Goal: Register for event/course

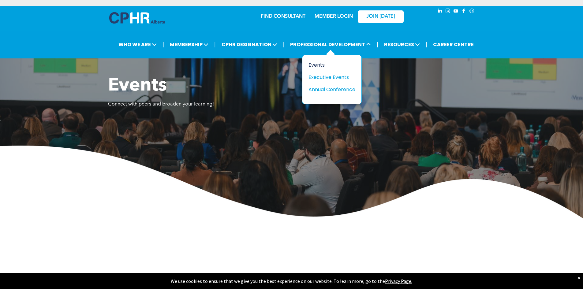
click at [324, 65] on div "Events" at bounding box center [330, 65] width 42 height 8
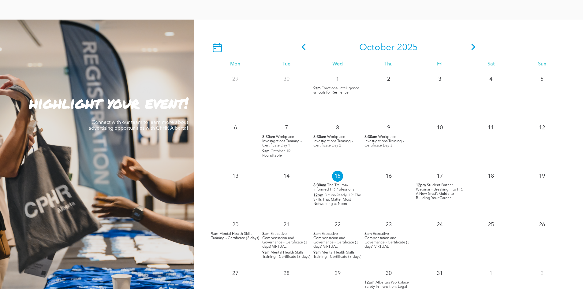
scroll to position [520, 0]
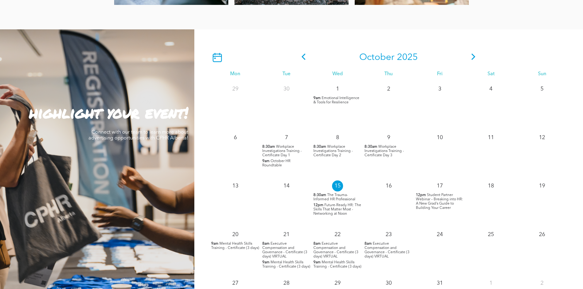
click at [474, 56] on icon at bounding box center [474, 57] width 4 height 6
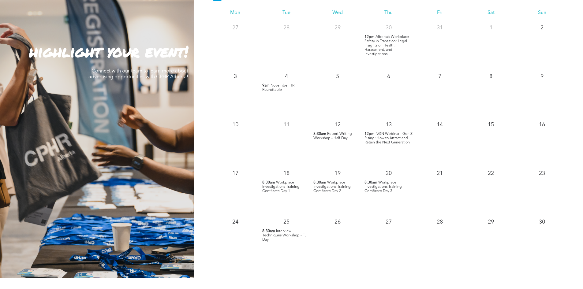
scroll to position [551, 0]
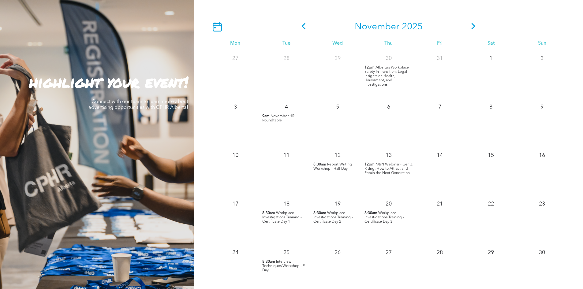
click at [389, 74] on span "Alberta’s Workplace Safety in Transition: Legal Insights on Health, Harassment,…" at bounding box center [387, 76] width 44 height 21
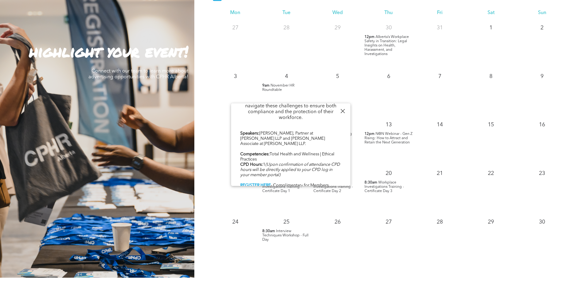
scroll to position [612, 0]
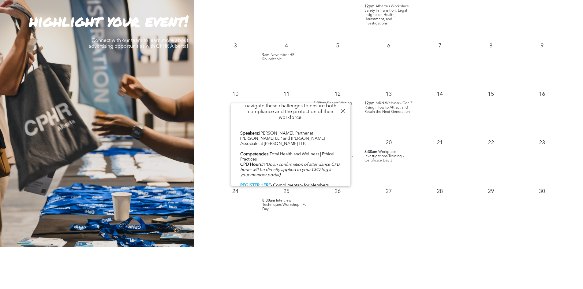
click at [343, 112] on div at bounding box center [343, 111] width 8 height 8
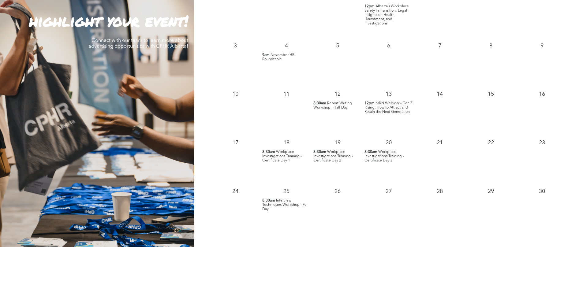
click at [281, 160] on span "Workplace Investigations Training - Certificate Day 1" at bounding box center [281, 156] width 39 height 12
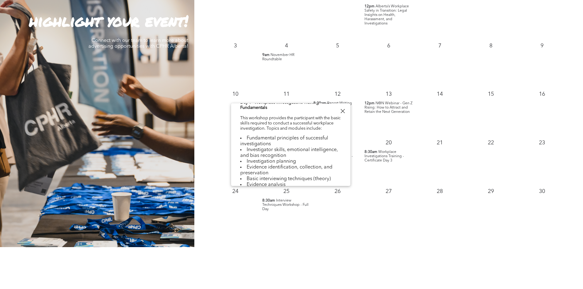
scroll to position [184, 0]
click at [345, 111] on div at bounding box center [343, 111] width 8 height 8
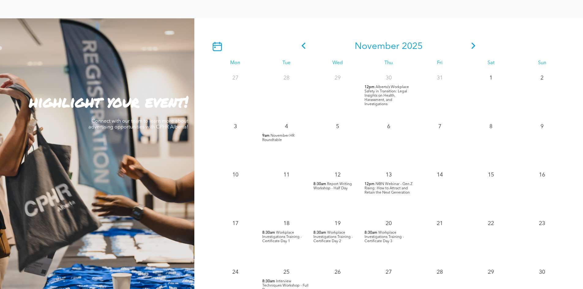
scroll to position [520, 0]
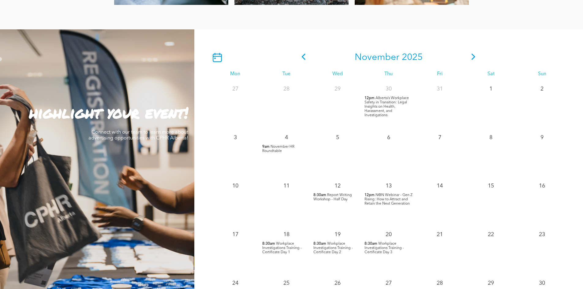
click at [475, 60] on icon at bounding box center [473, 57] width 9 height 6
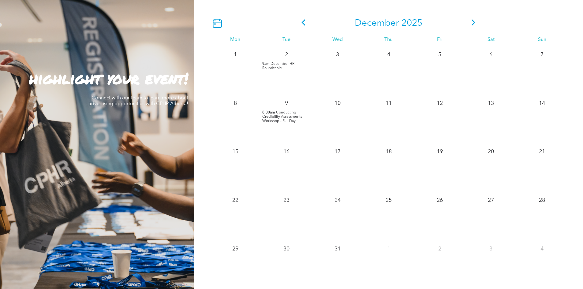
scroll to position [551, 0]
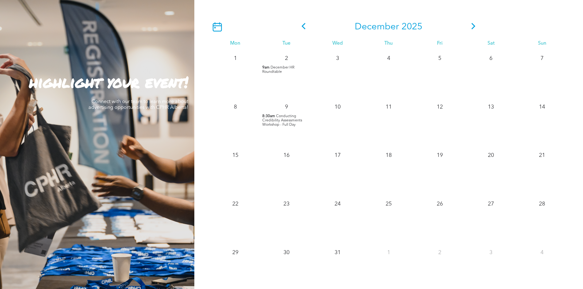
click at [291, 118] on span "Conducting Credibility Assessments Workshop - Full Day" at bounding box center [282, 121] width 40 height 12
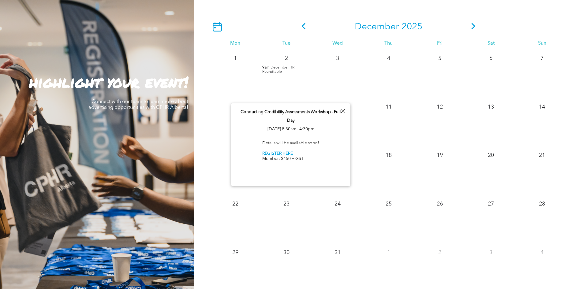
click at [344, 111] on div at bounding box center [343, 111] width 8 height 8
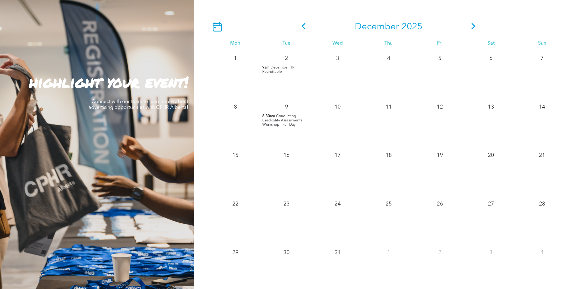
click at [304, 28] on icon at bounding box center [304, 26] width 4 height 6
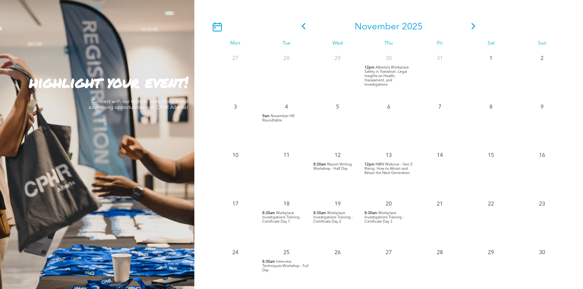
click at [279, 219] on span "Workplace Investigations Training - Certificate Day 1" at bounding box center [281, 218] width 39 height 12
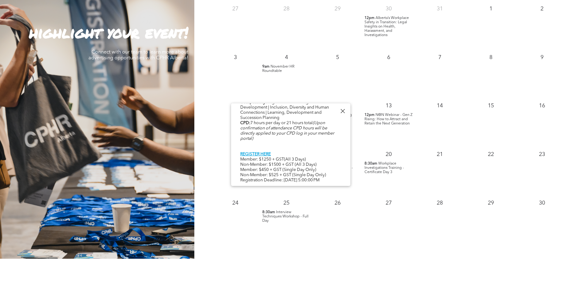
scroll to position [612, 0]
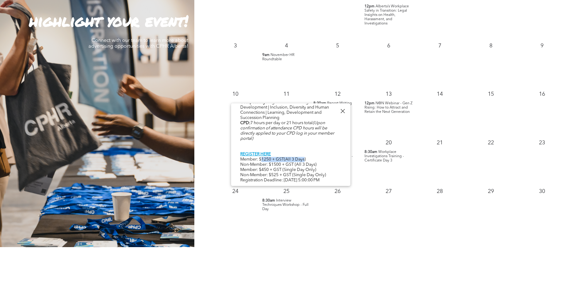
drag, startPoint x: 263, startPoint y: 156, endPoint x: 306, endPoint y: 155, distance: 42.9
click at [306, 155] on div "Event in partnership with Veritas Solutions. The Workplace Investigations Certi…" at bounding box center [290, 2] width 101 height 363
click at [344, 112] on div at bounding box center [343, 111] width 8 height 8
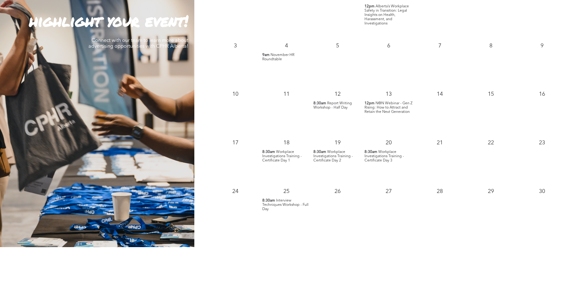
click at [377, 158] on span "Workplace Investigations Training - Certificate Day 3" at bounding box center [384, 156] width 39 height 12
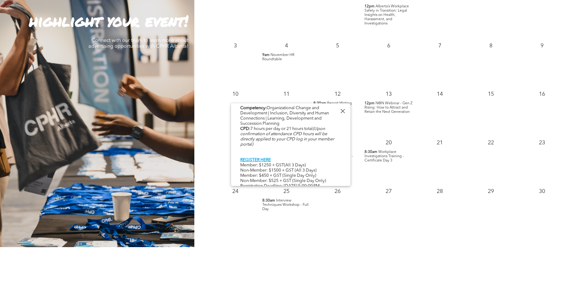
scroll to position [314, 0]
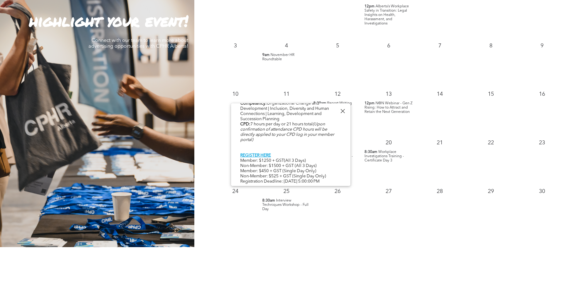
click at [341, 110] on div at bounding box center [343, 111] width 8 height 8
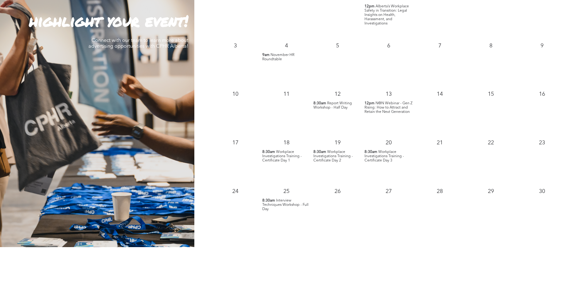
click at [269, 157] on span "Workplace Investigations Training - Certificate Day 1" at bounding box center [281, 156] width 39 height 12
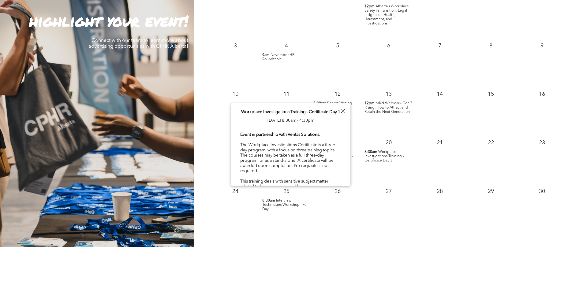
click at [342, 110] on div at bounding box center [343, 111] width 8 height 8
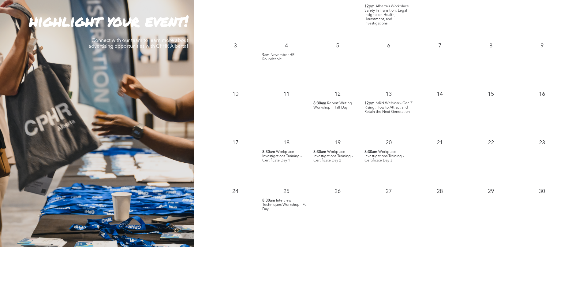
click at [286, 204] on span "Interview Techniques Workshop - Full Day" at bounding box center [285, 205] width 46 height 12
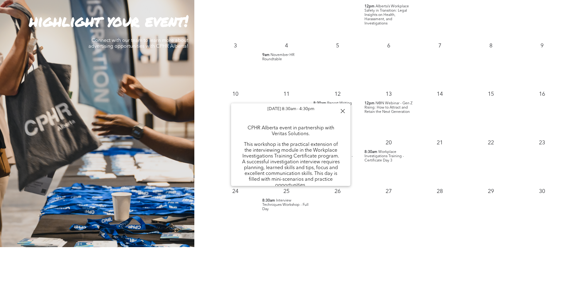
scroll to position [0, 0]
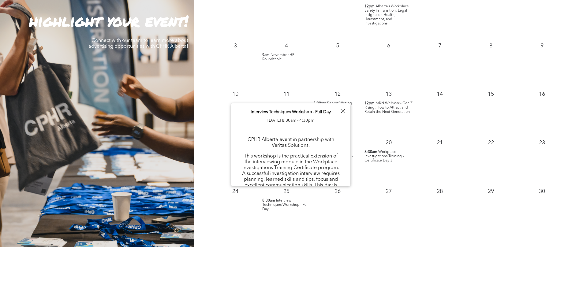
click at [344, 107] on div at bounding box center [343, 111] width 8 height 8
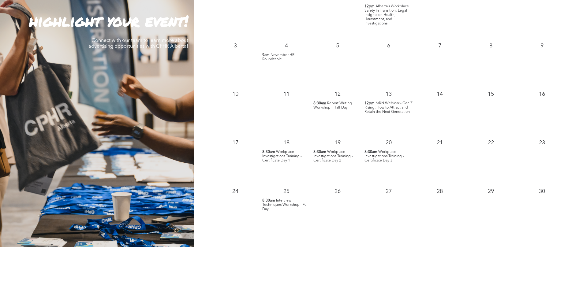
click at [330, 105] on span "Report Writing Workshop - Half Day" at bounding box center [333, 106] width 39 height 8
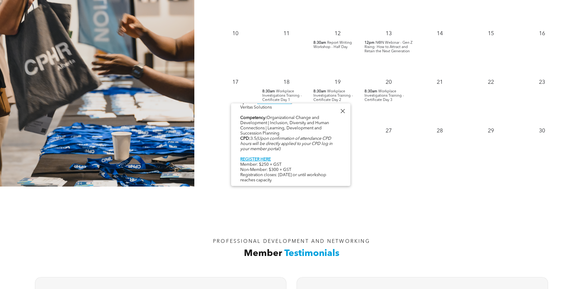
scroll to position [674, 0]
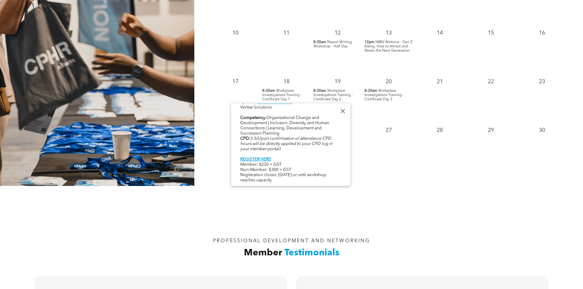
click at [344, 112] on div at bounding box center [343, 111] width 8 height 8
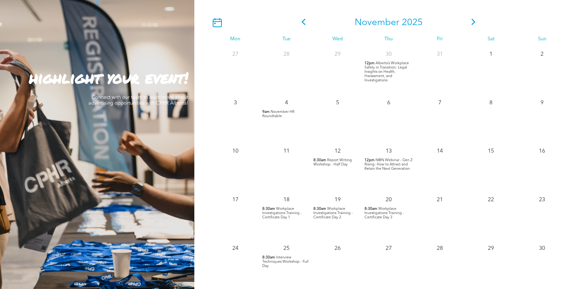
scroll to position [551, 0]
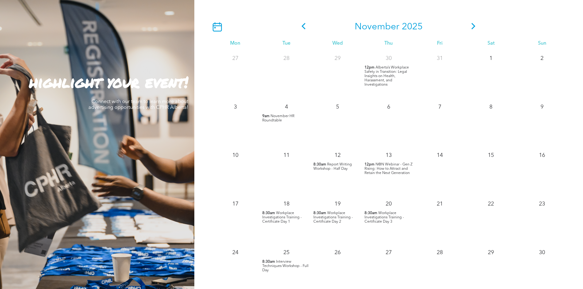
click at [378, 81] on span "Alberta’s Workplace Safety in Transition: Legal Insights on Health, Harassment,…" at bounding box center [387, 76] width 44 height 21
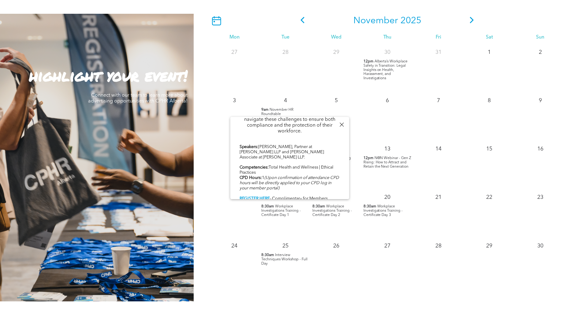
scroll to position [582, 0]
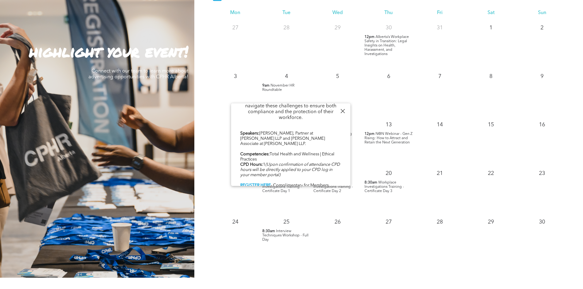
click at [344, 111] on div at bounding box center [343, 111] width 8 height 8
